Goal: Information Seeking & Learning: Learn about a topic

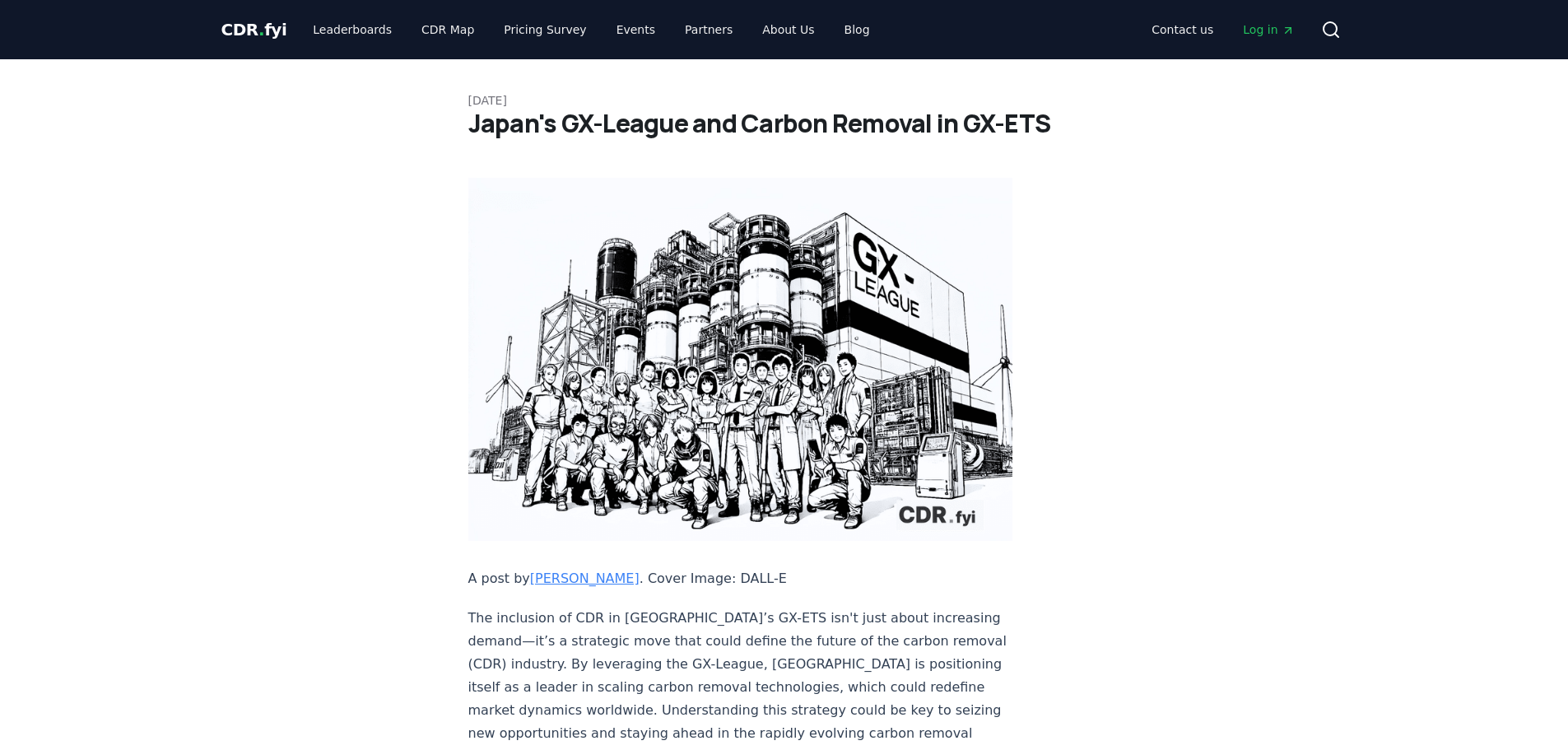
scroll to position [5485, 0]
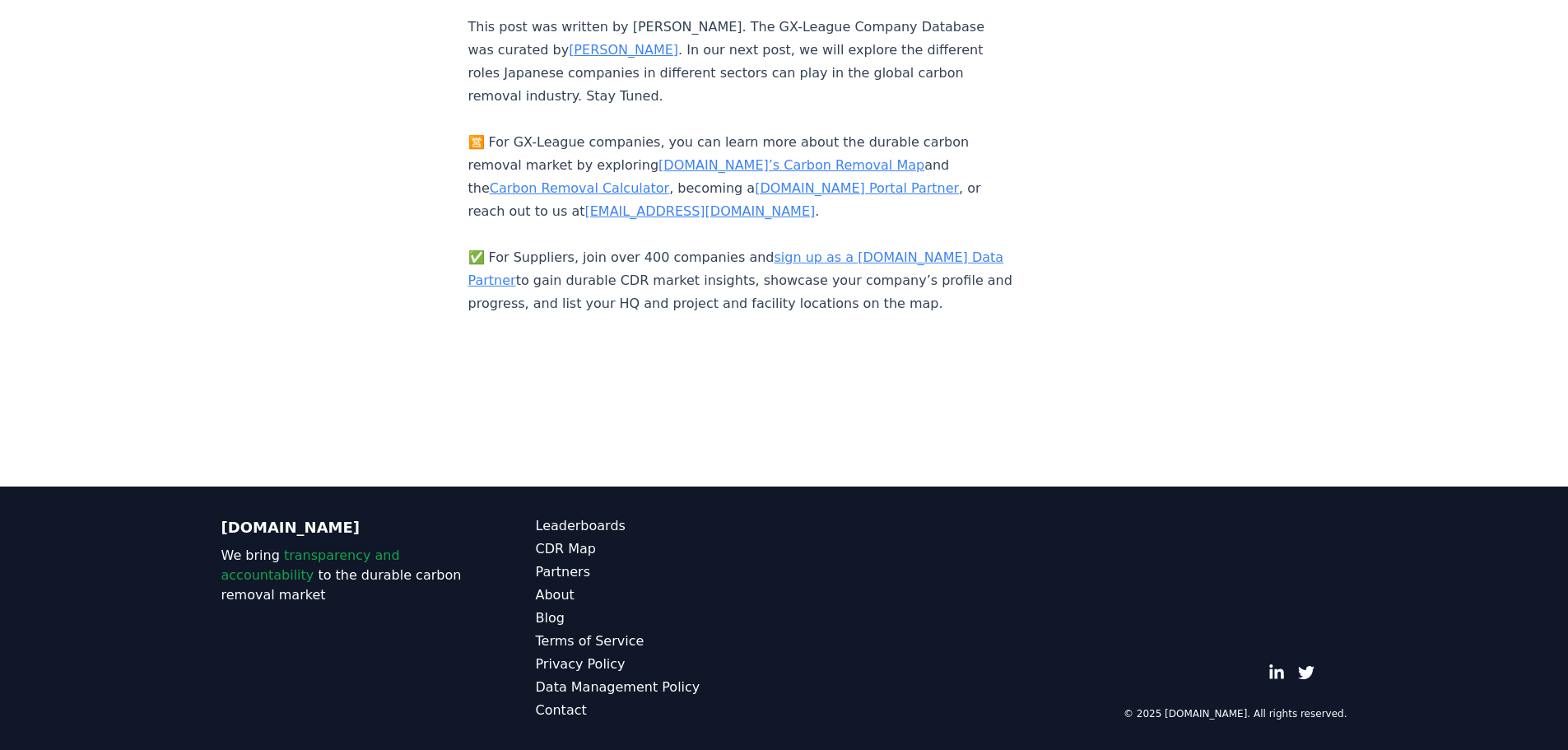
scroll to position [6717, 0]
drag, startPoint x: 563, startPoint y: 525, endPoint x: 469, endPoint y: 523, distance: 94.0
click at [469, 315] on p "This post was written by [PERSON_NAME]. The GX-League Company Database was cura…" at bounding box center [740, 165] width 545 height 300
copy p "[EMAIL_ADDRESS][DOMAIN_NAME] ."
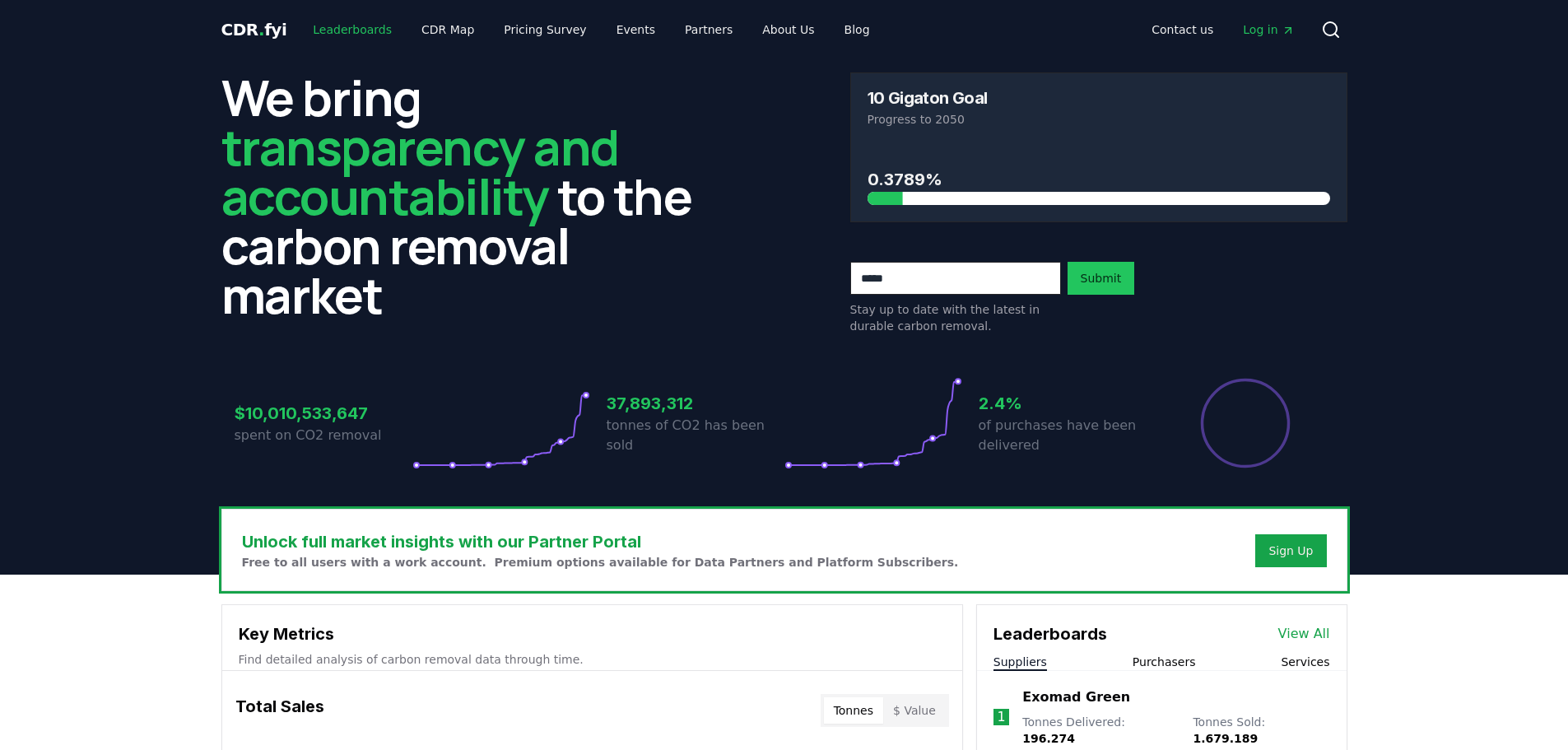
click at [356, 26] on link "Leaderboards" at bounding box center [353, 29] width 105 height 30
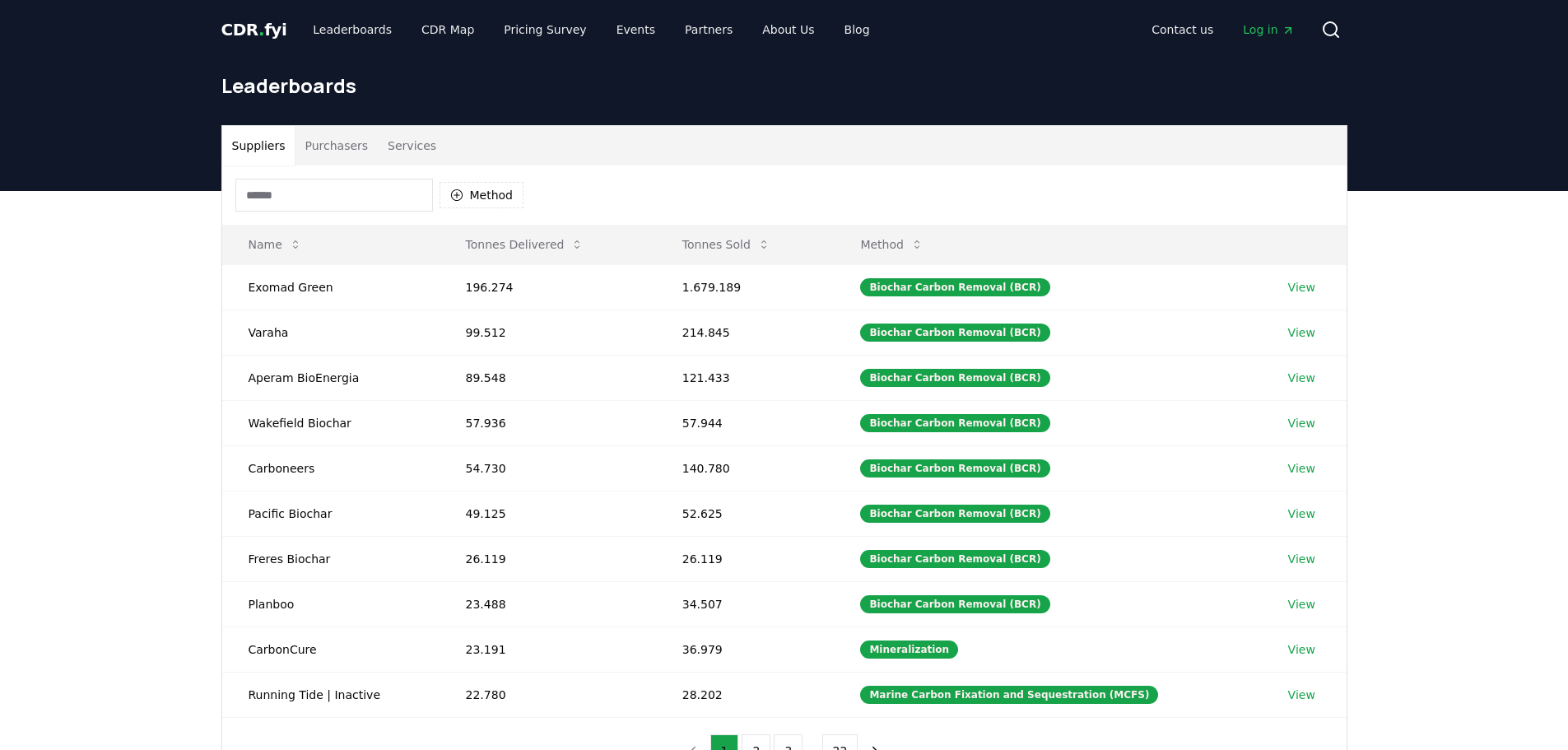
click at [330, 195] on input at bounding box center [334, 195] width 197 height 33
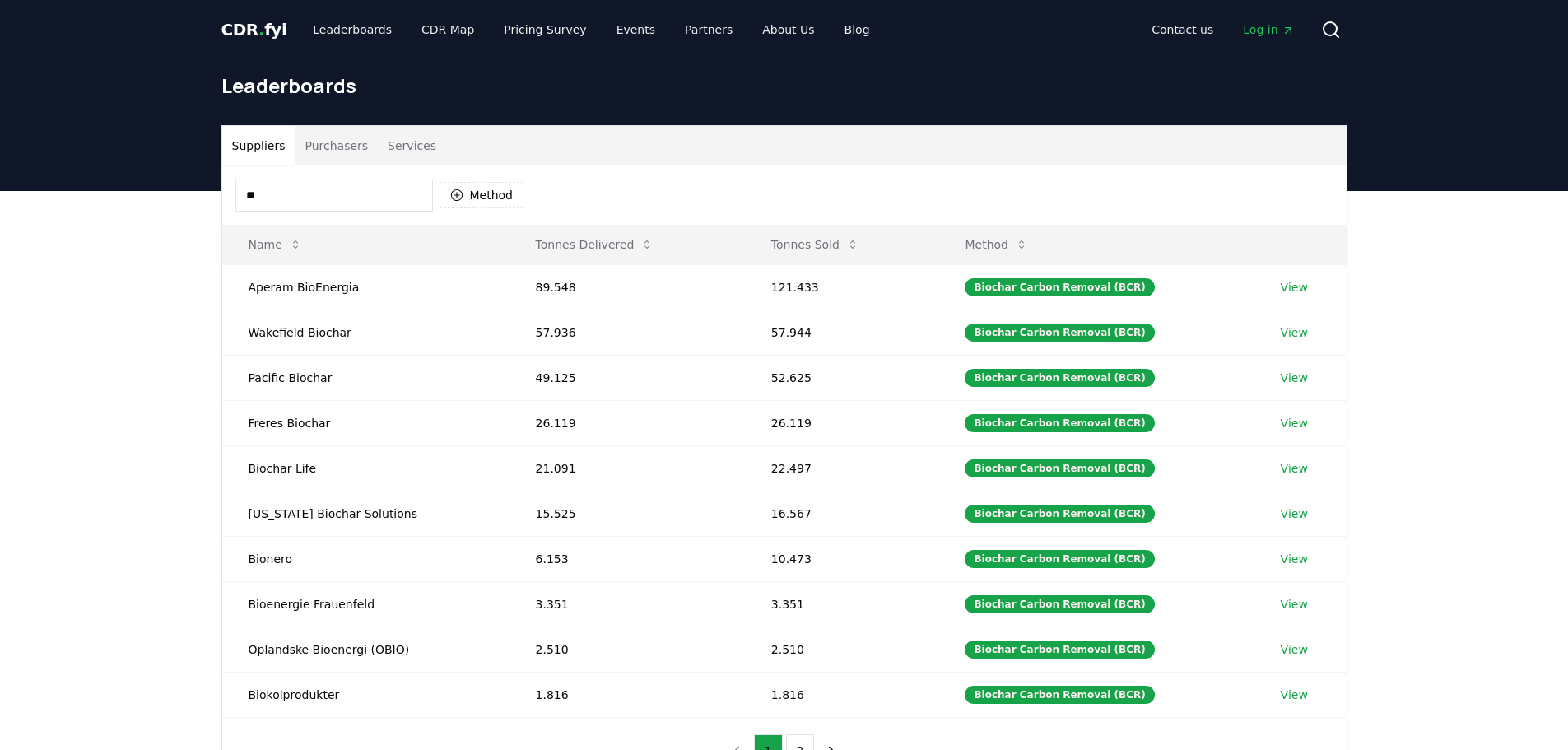
type input "*"
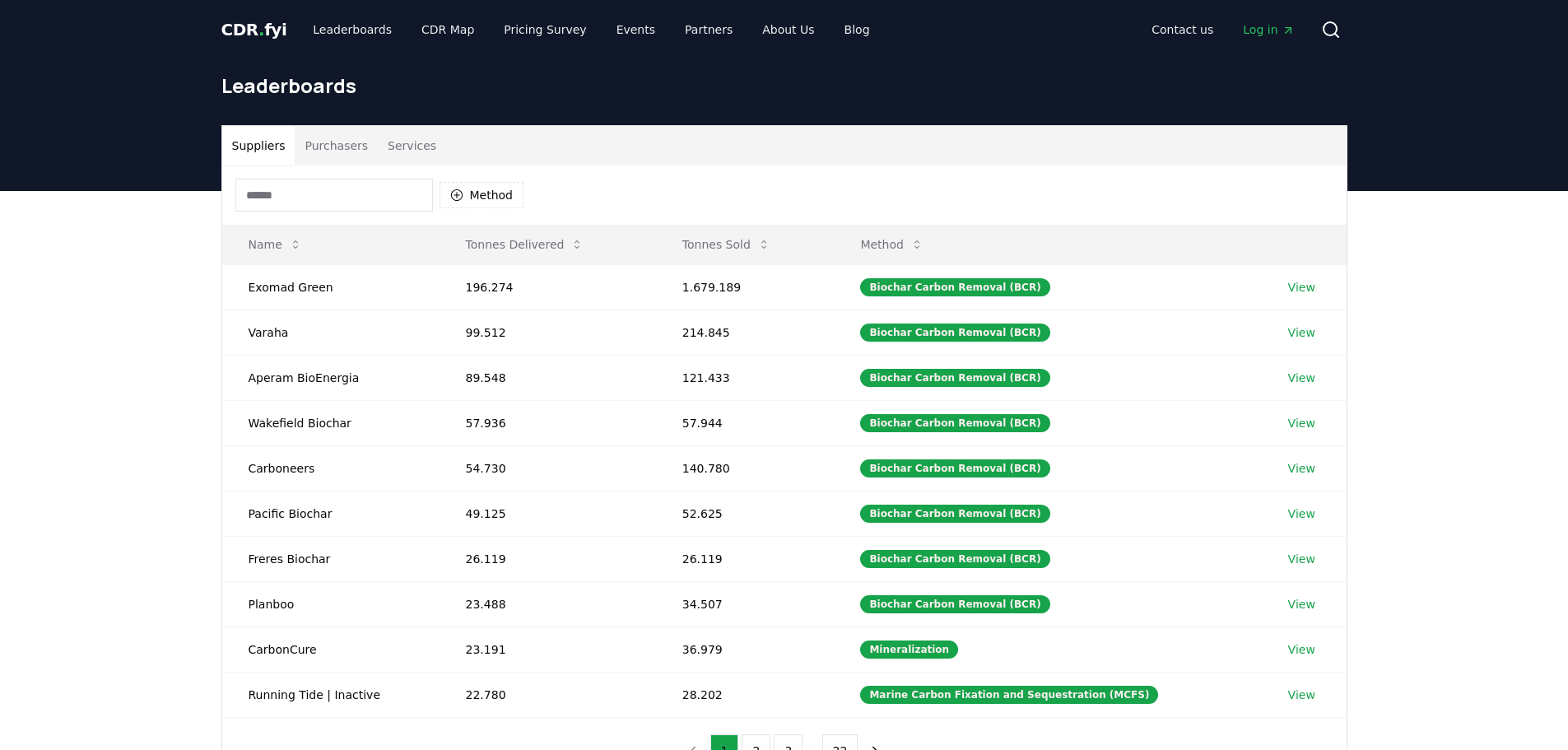
click at [60, 338] on div "Suppliers Purchasers Services Method Name Tonnes Delivered Tonnes Sold Method E…" at bounding box center [784, 521] width 1568 height 660
